Goal: Task Accomplishment & Management: Use online tool/utility

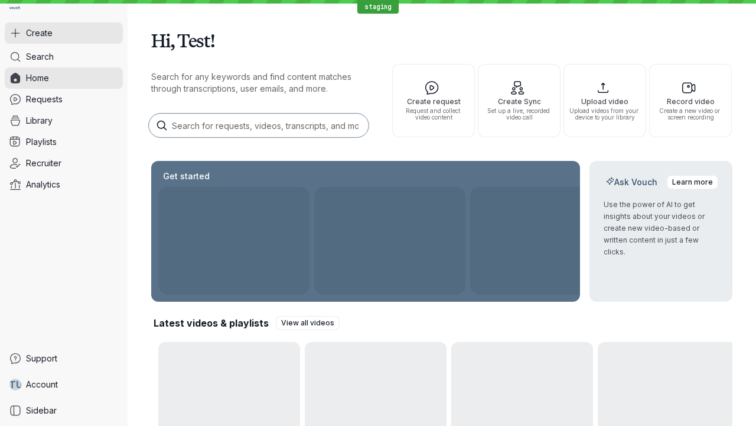
click at [64, 33] on button "Create" at bounding box center [64, 32] width 118 height 21
